Goal: Find specific page/section: Find specific page/section

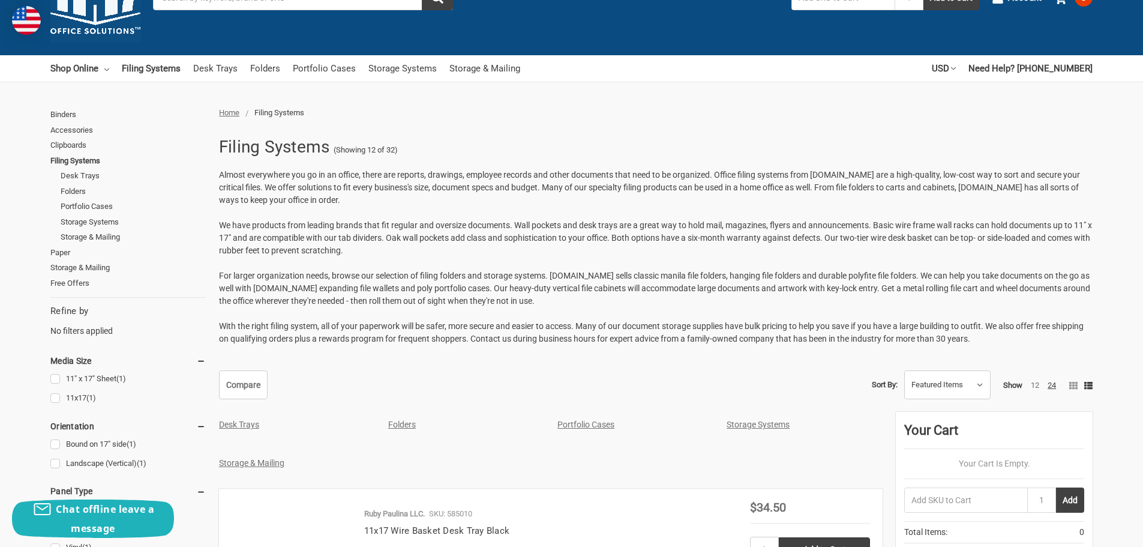
scroll to position [180, 0]
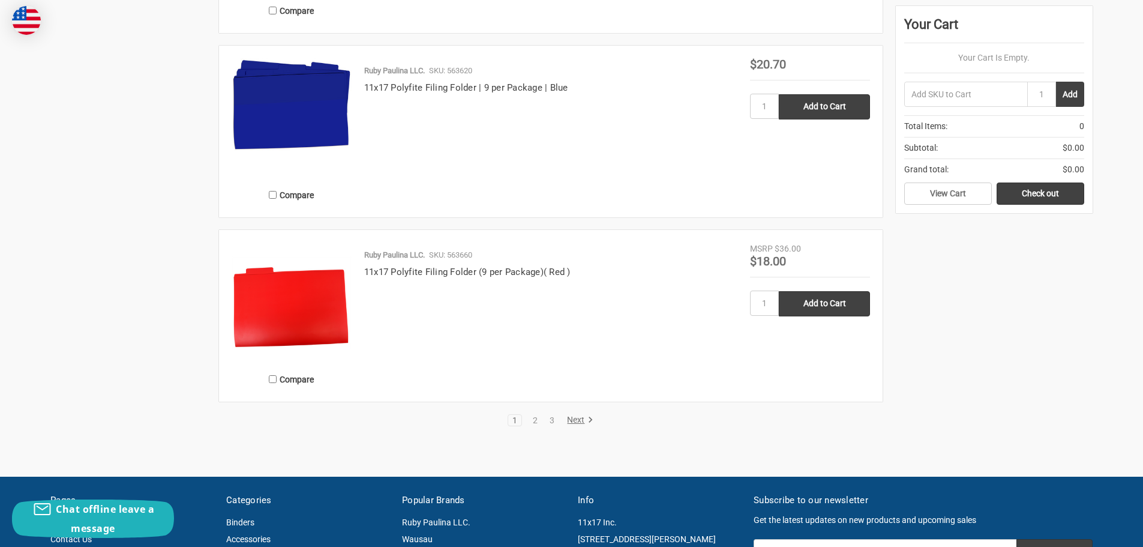
scroll to position [2521, 0]
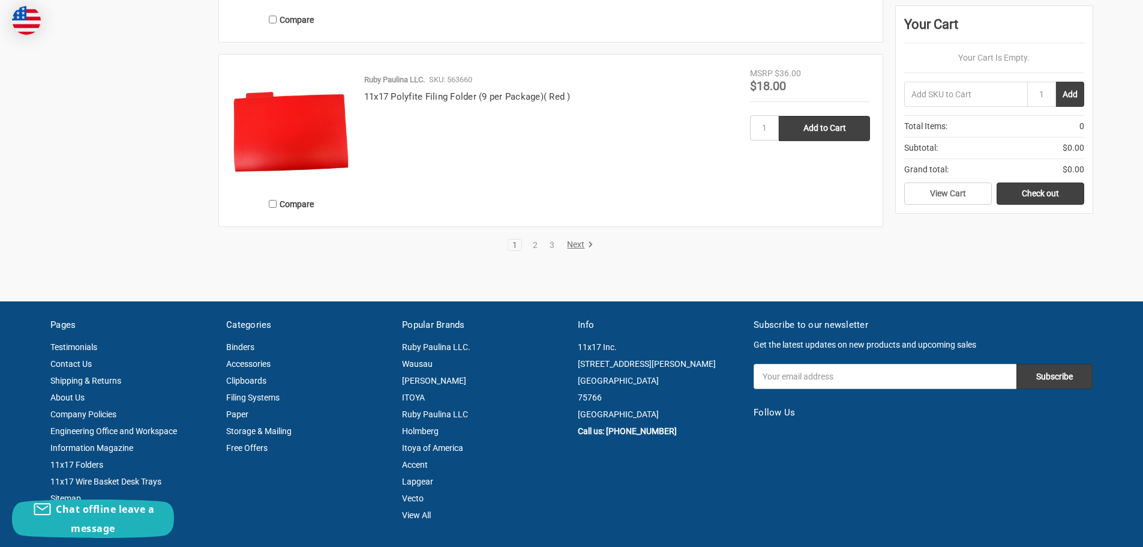
click at [579, 243] on link "Next" at bounding box center [578, 244] width 31 height 11
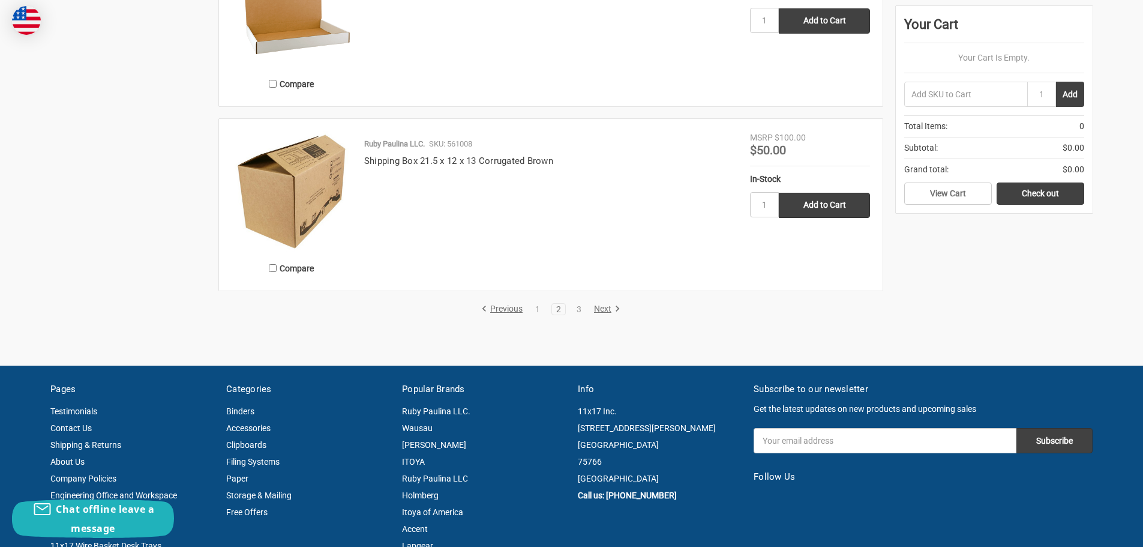
scroll to position [2401, 0]
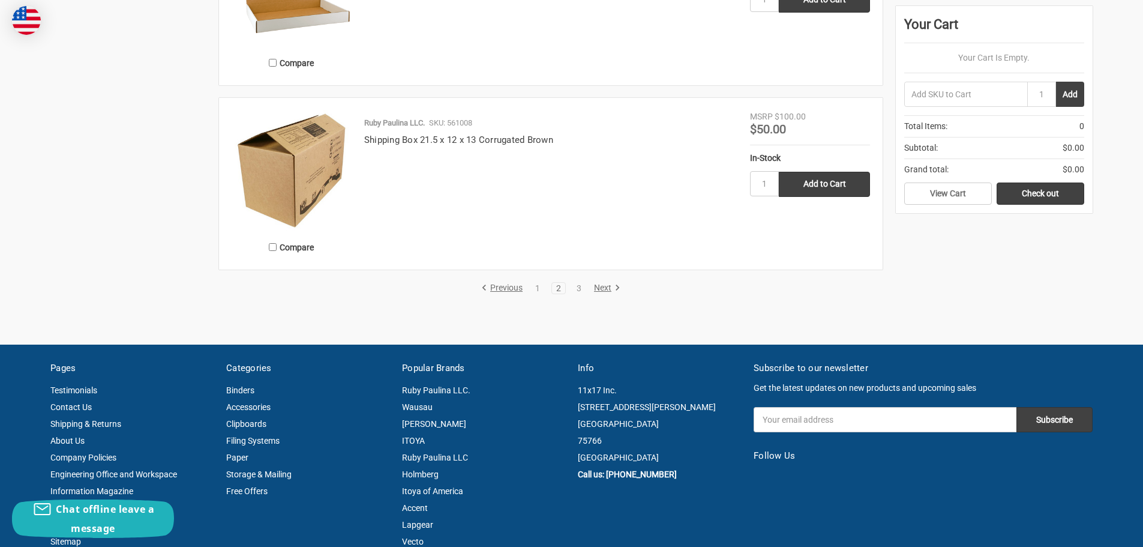
click at [596, 287] on link "Next" at bounding box center [605, 288] width 31 height 11
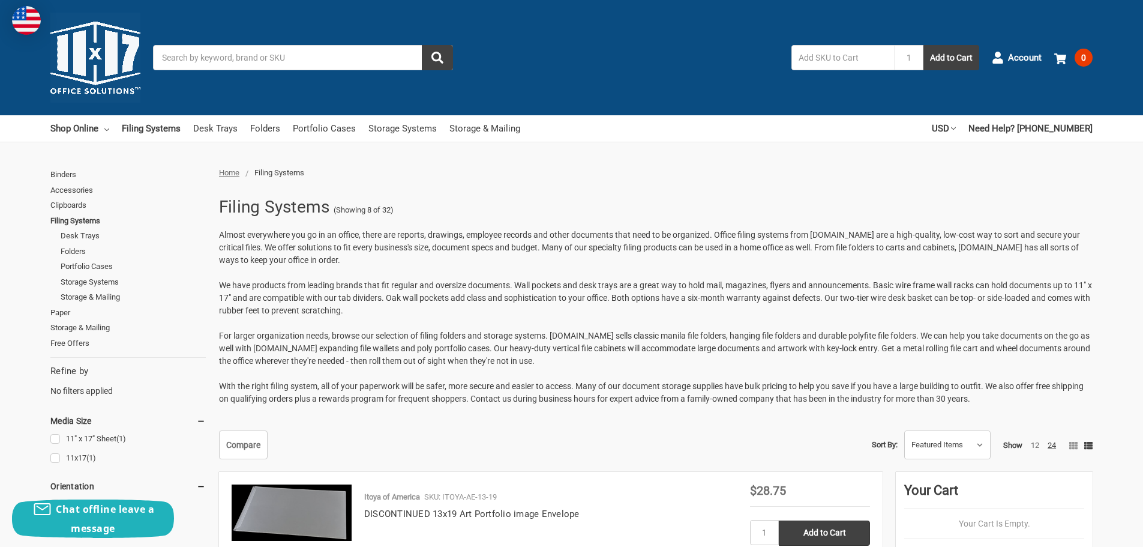
click at [333, 63] on input "Search" at bounding box center [303, 57] width 300 height 25
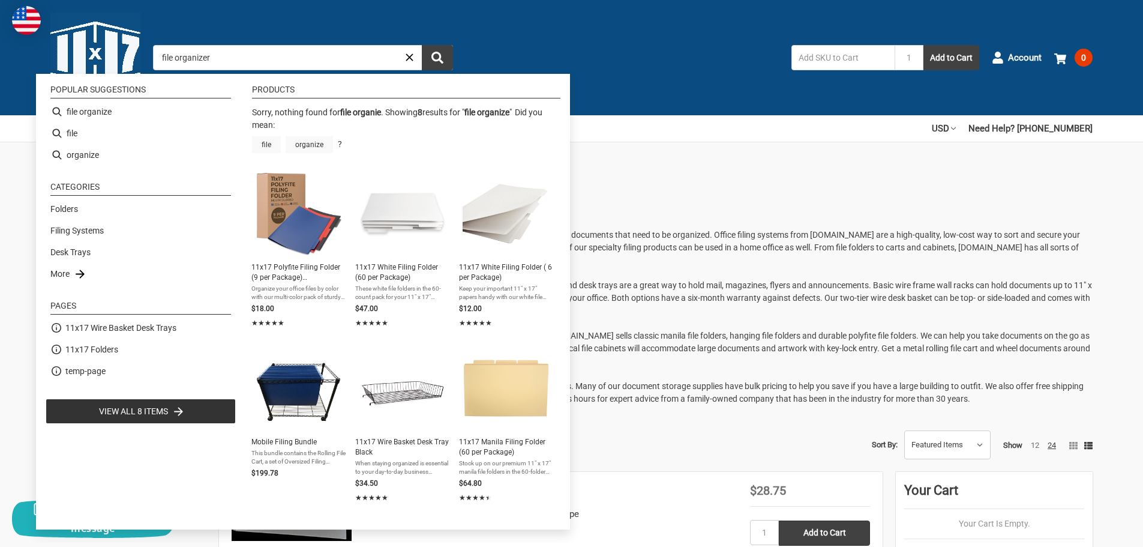
type input "file organize"
